Goal: Navigation & Orientation: Find specific page/section

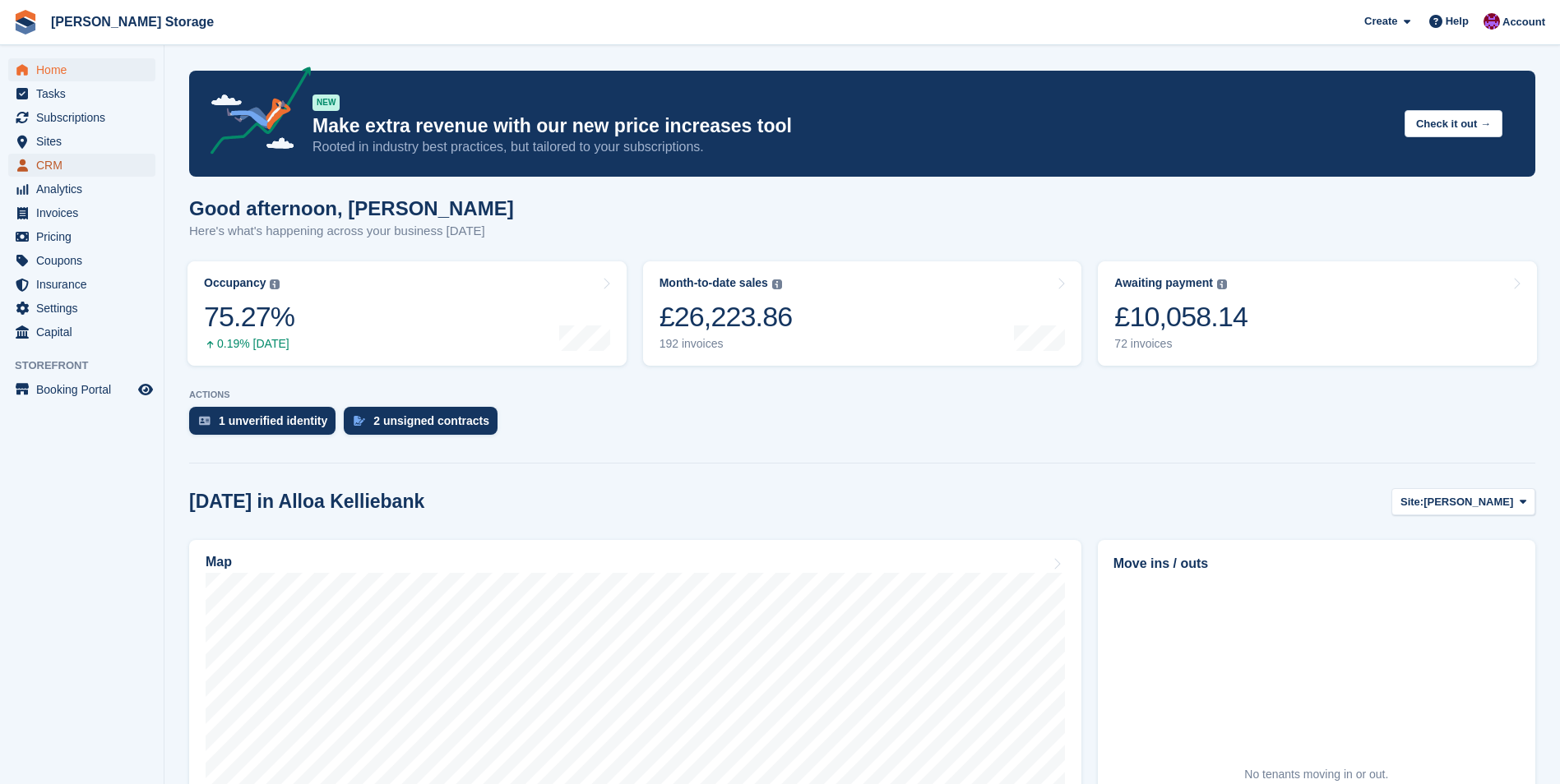
click at [40, 166] on span "CRM" at bounding box center [86, 165] width 99 height 23
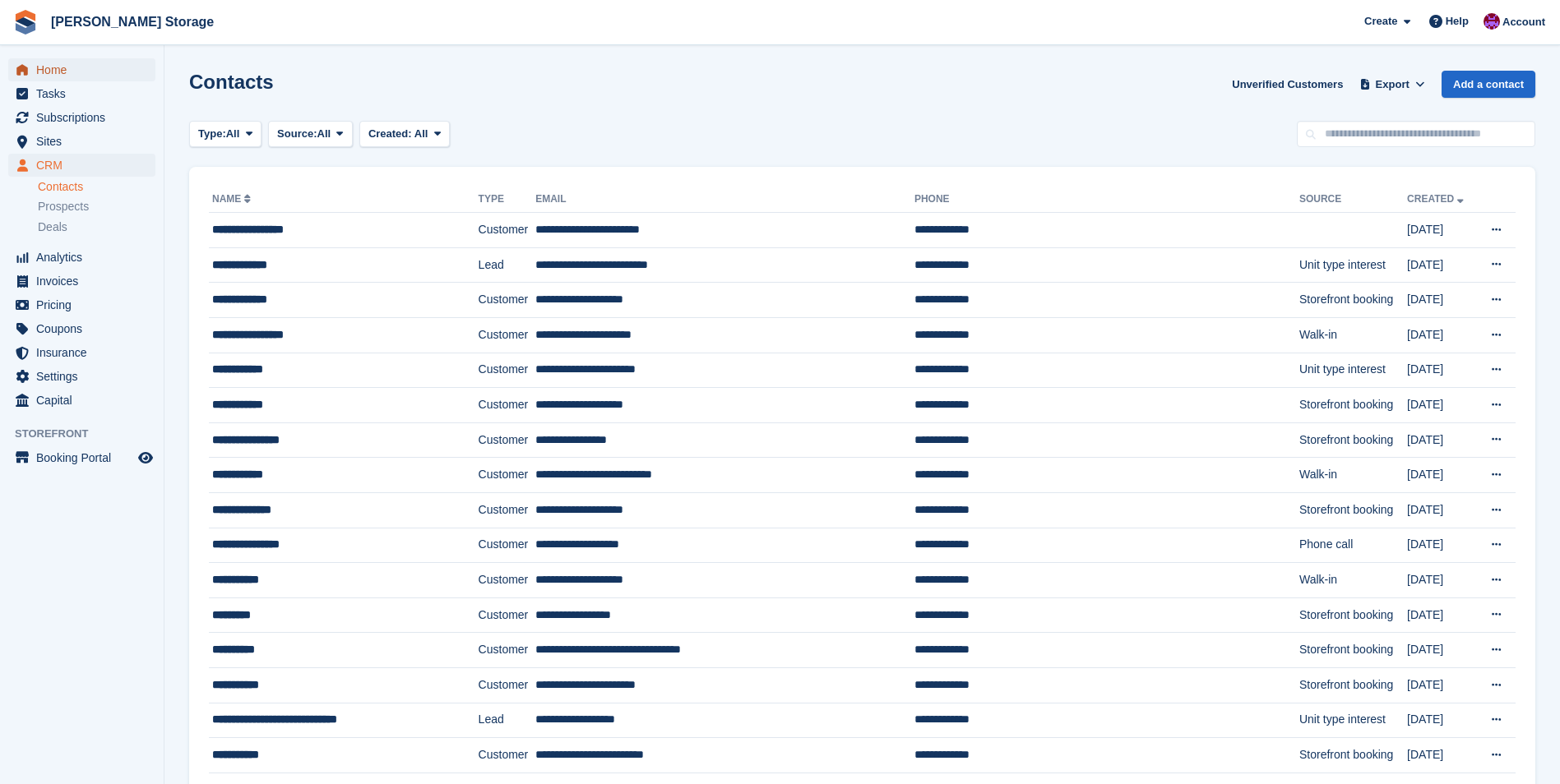
click at [59, 72] on span "Home" at bounding box center [86, 69] width 99 height 23
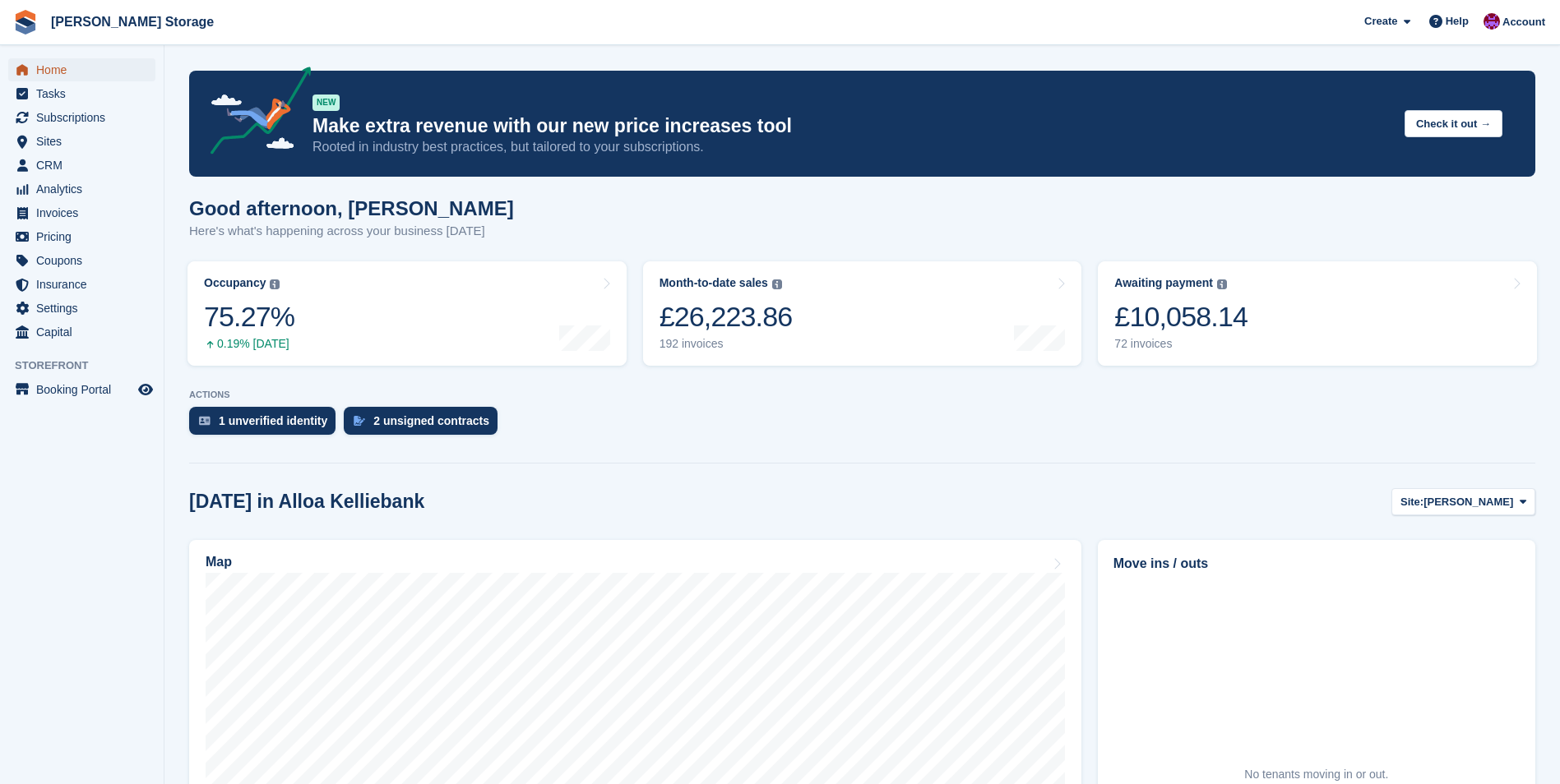
click at [55, 67] on span "Home" at bounding box center [86, 69] width 99 height 23
